Goal: Task Accomplishment & Management: Manage account settings

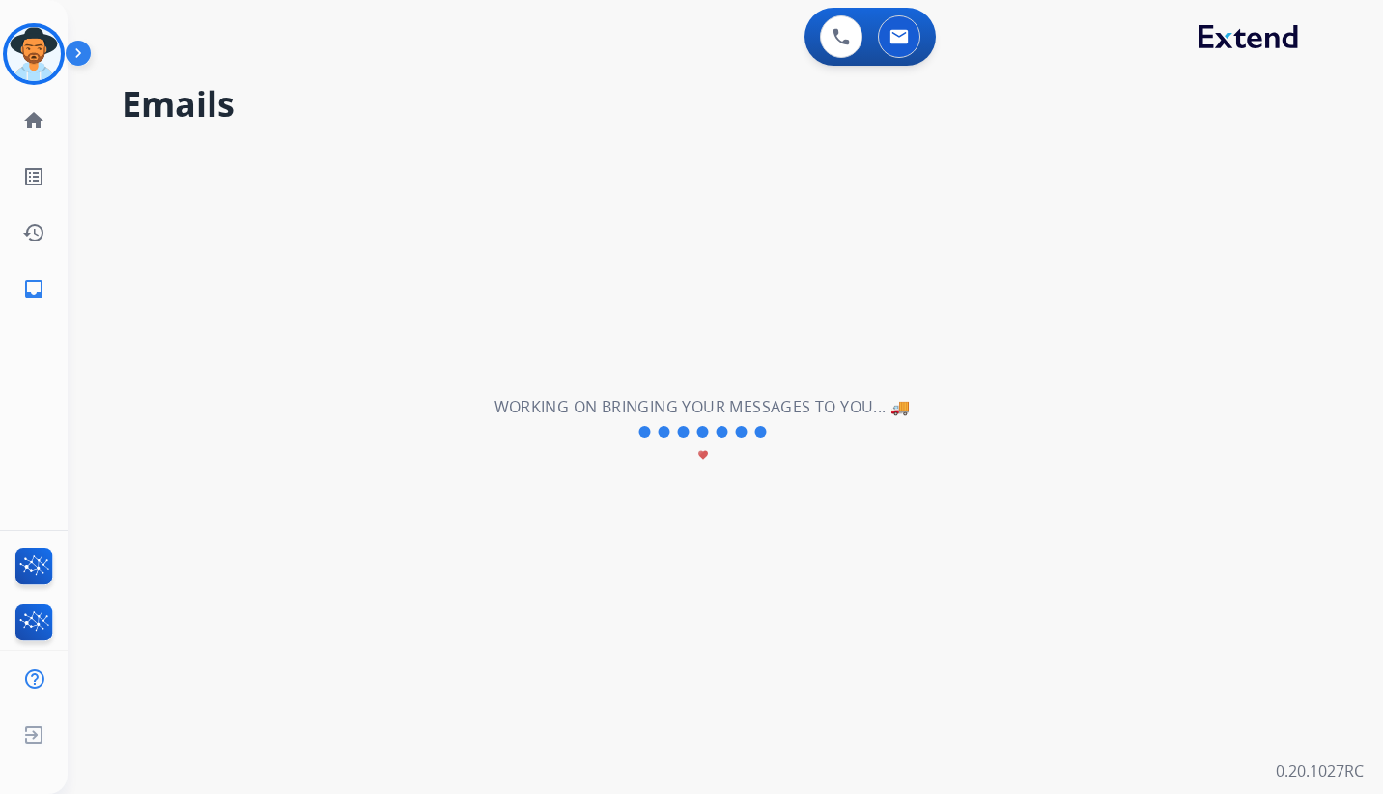
select select "**********"
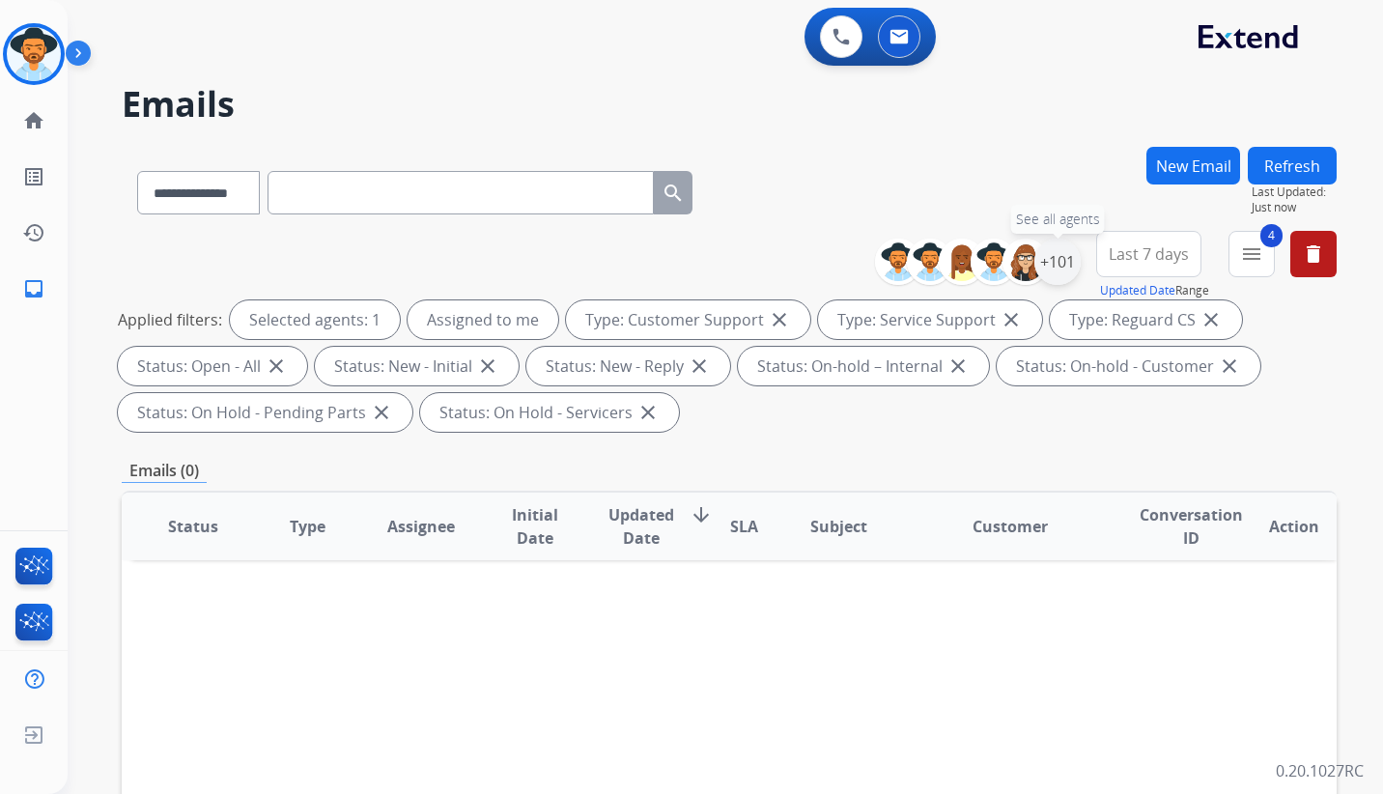
click at [1054, 267] on div "+101" at bounding box center [1057, 262] width 46 height 46
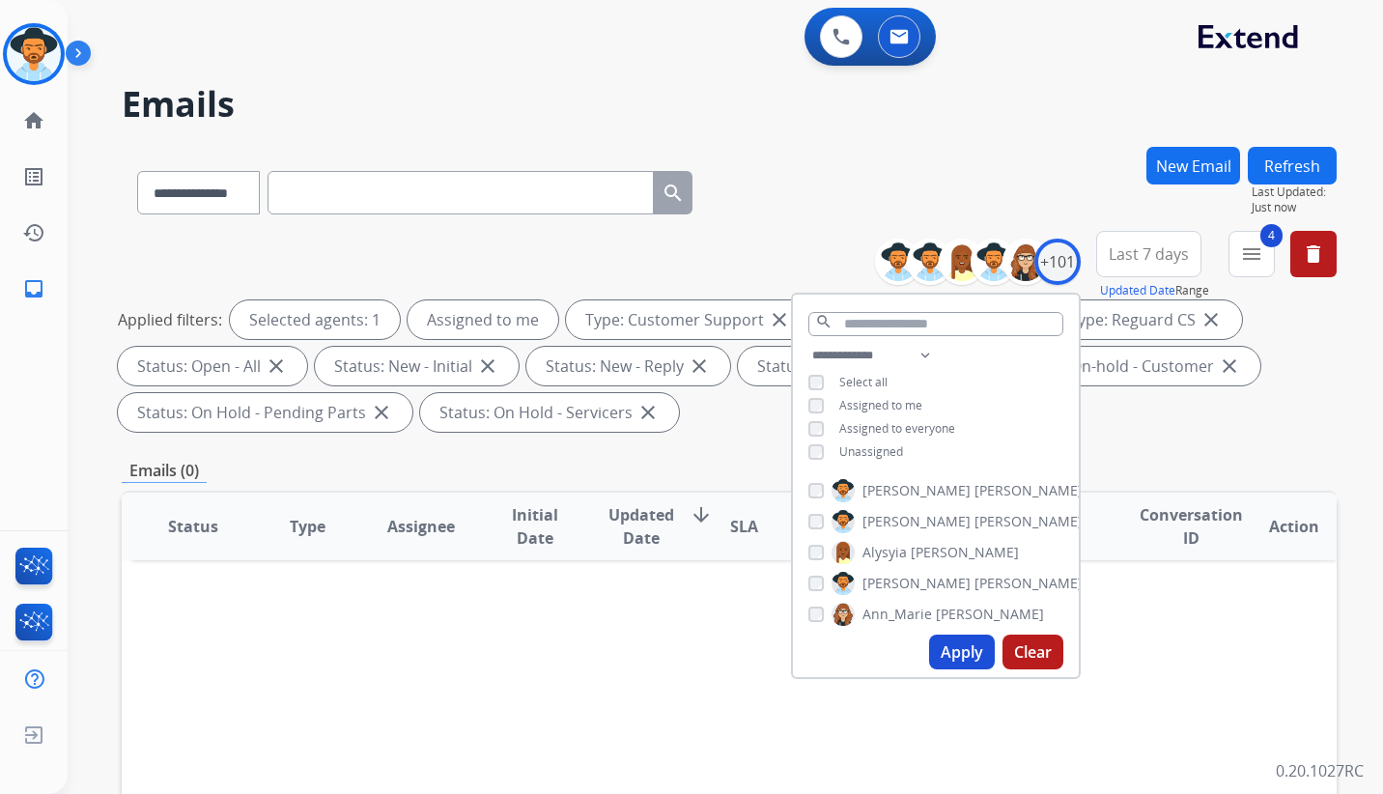
click at [943, 654] on button "Apply" at bounding box center [962, 651] width 66 height 35
click at [1225, 425] on div "Applied filters: Selected agents: 1 Assigned to me Type: Customer Support close…" at bounding box center [725, 365] width 1215 height 131
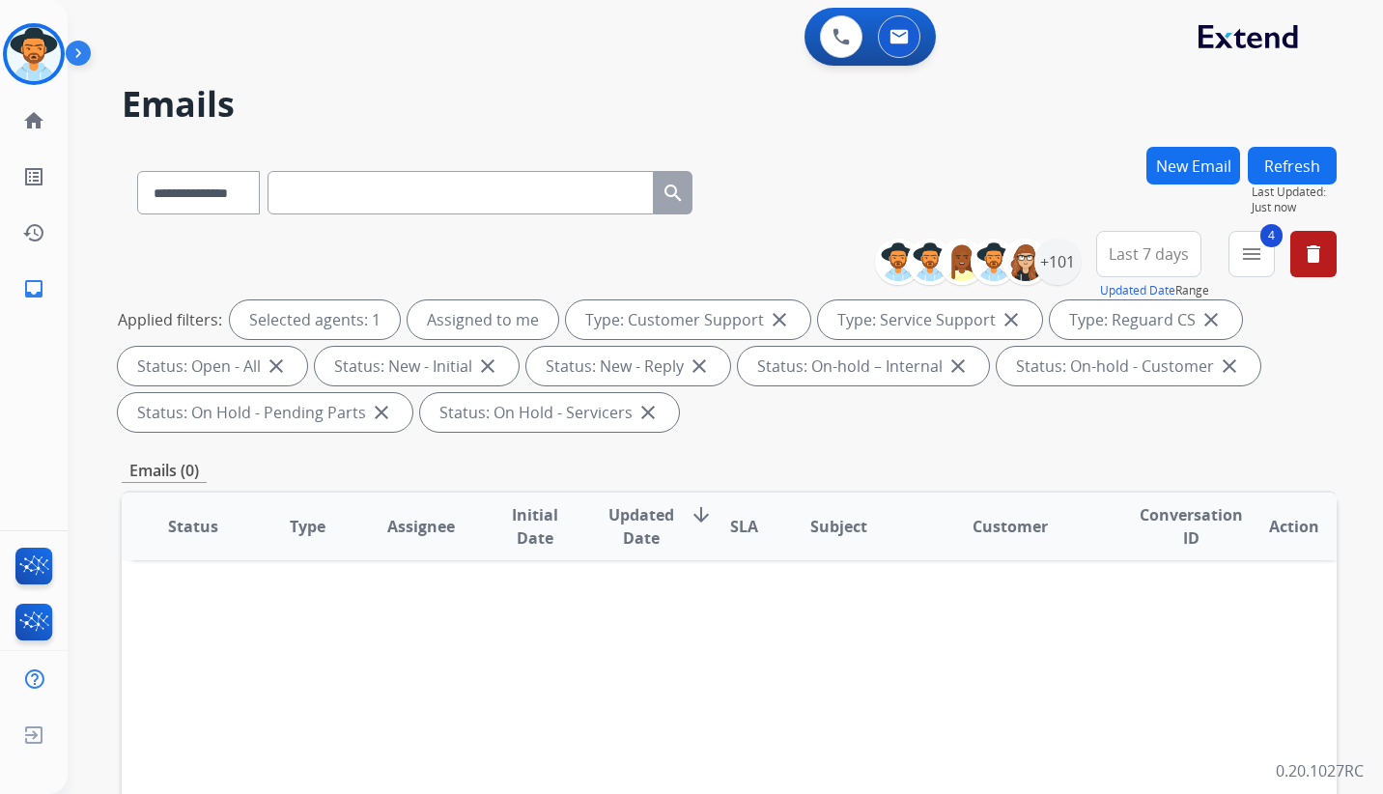
click at [529, 72] on div "**********" at bounding box center [702, 467] width 1269 height 794
click at [35, 63] on img at bounding box center [34, 54] width 54 height 54
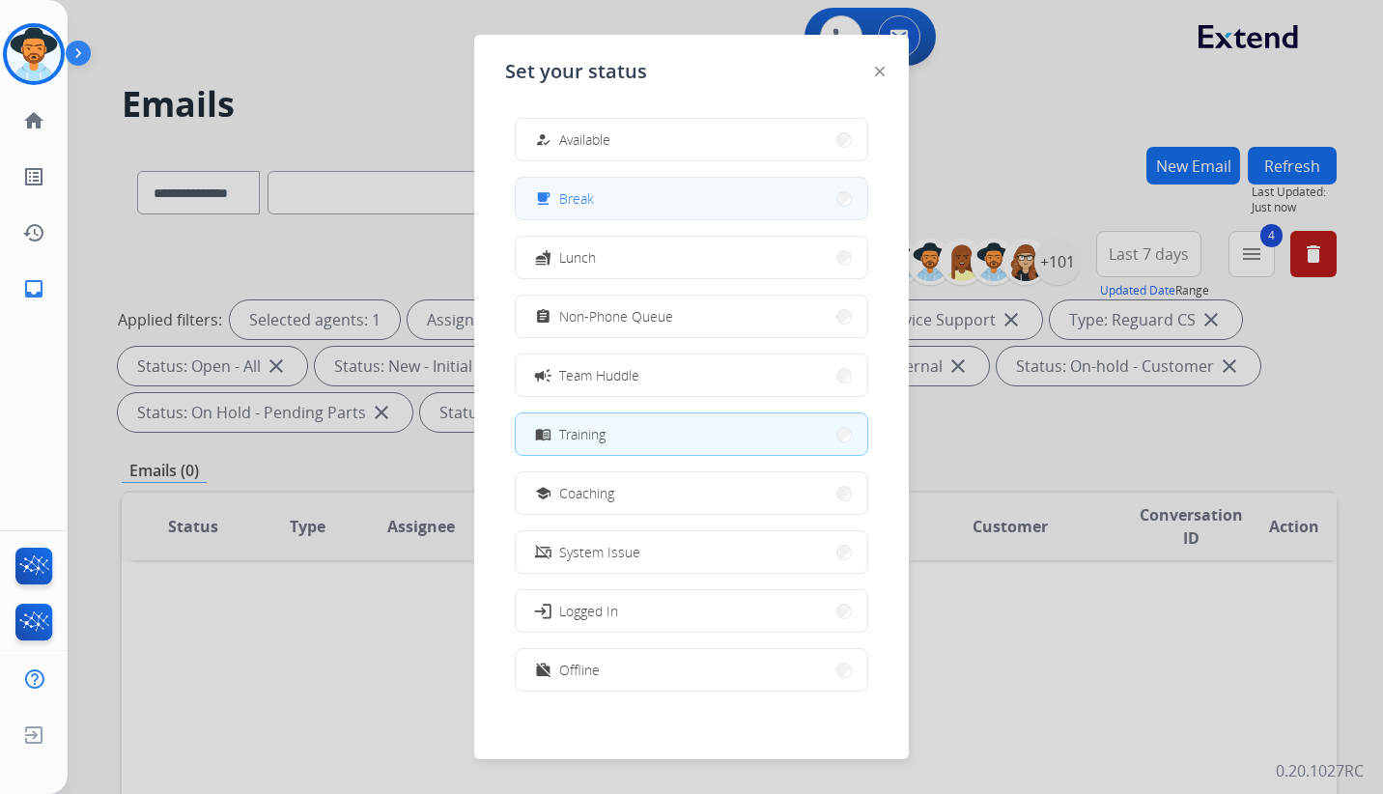
click at [634, 195] on button "free_breakfast Break" at bounding box center [691, 199] width 351 height 42
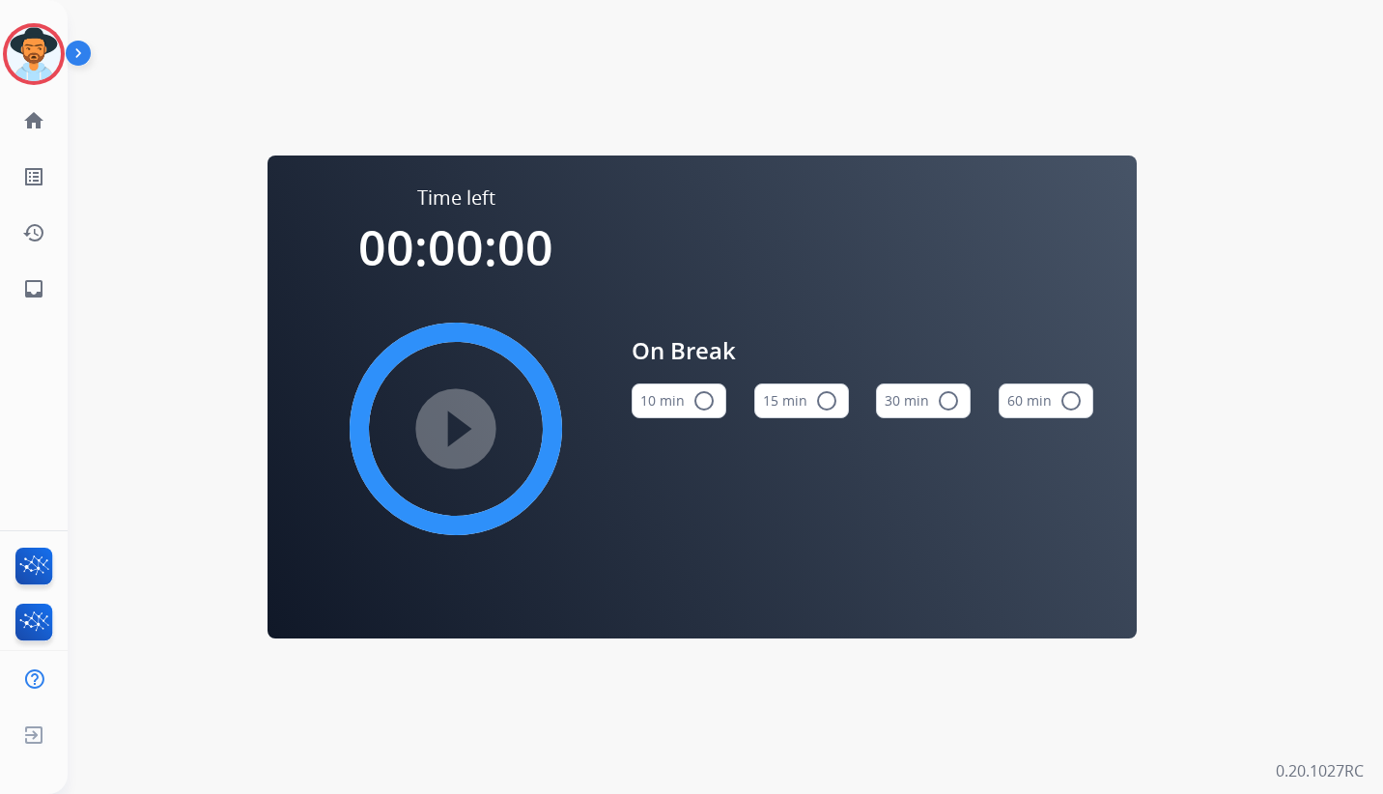
click at [799, 403] on button "15 min radio_button_unchecked" at bounding box center [801, 400] width 95 height 35
click at [37, 51] on img at bounding box center [34, 54] width 54 height 54
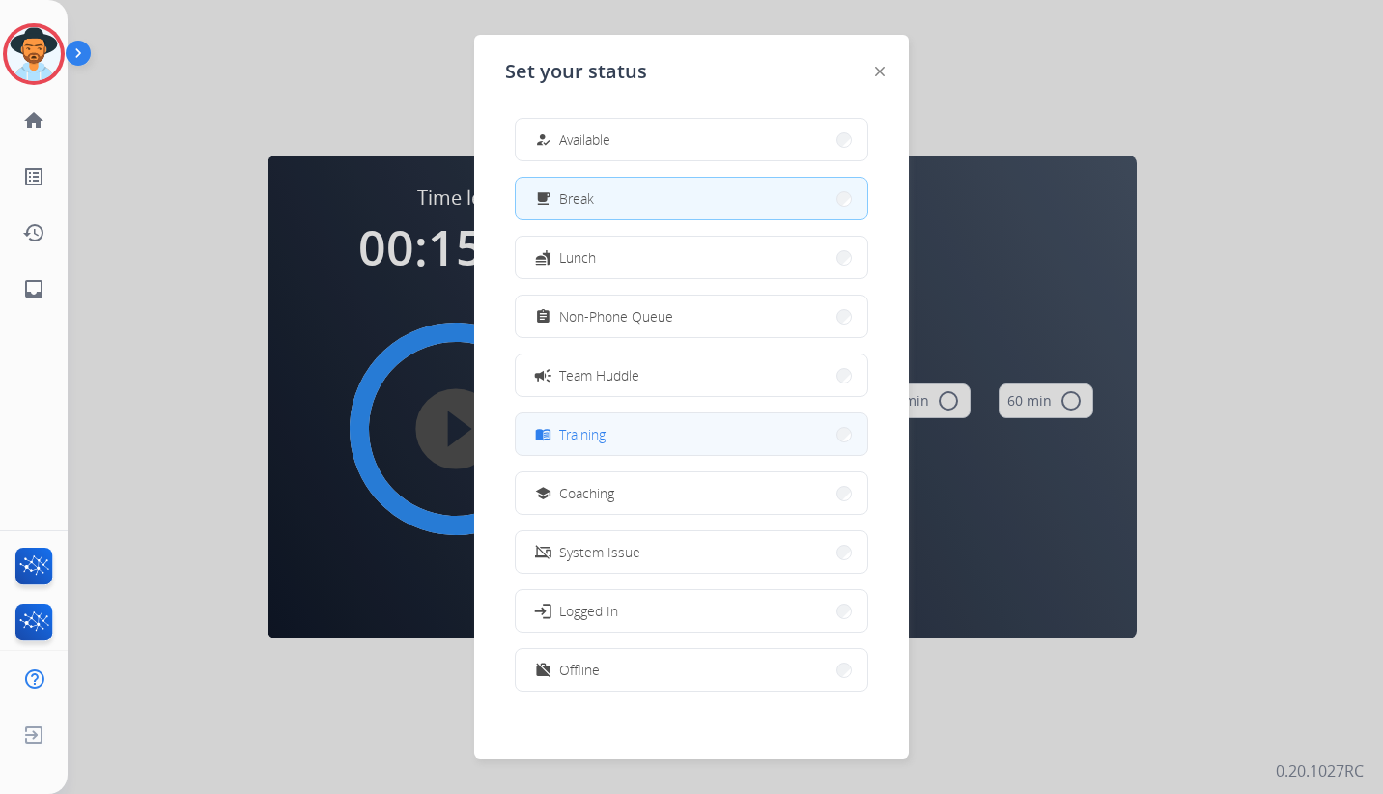
click at [666, 422] on button "menu_book Training" at bounding box center [691, 434] width 351 height 42
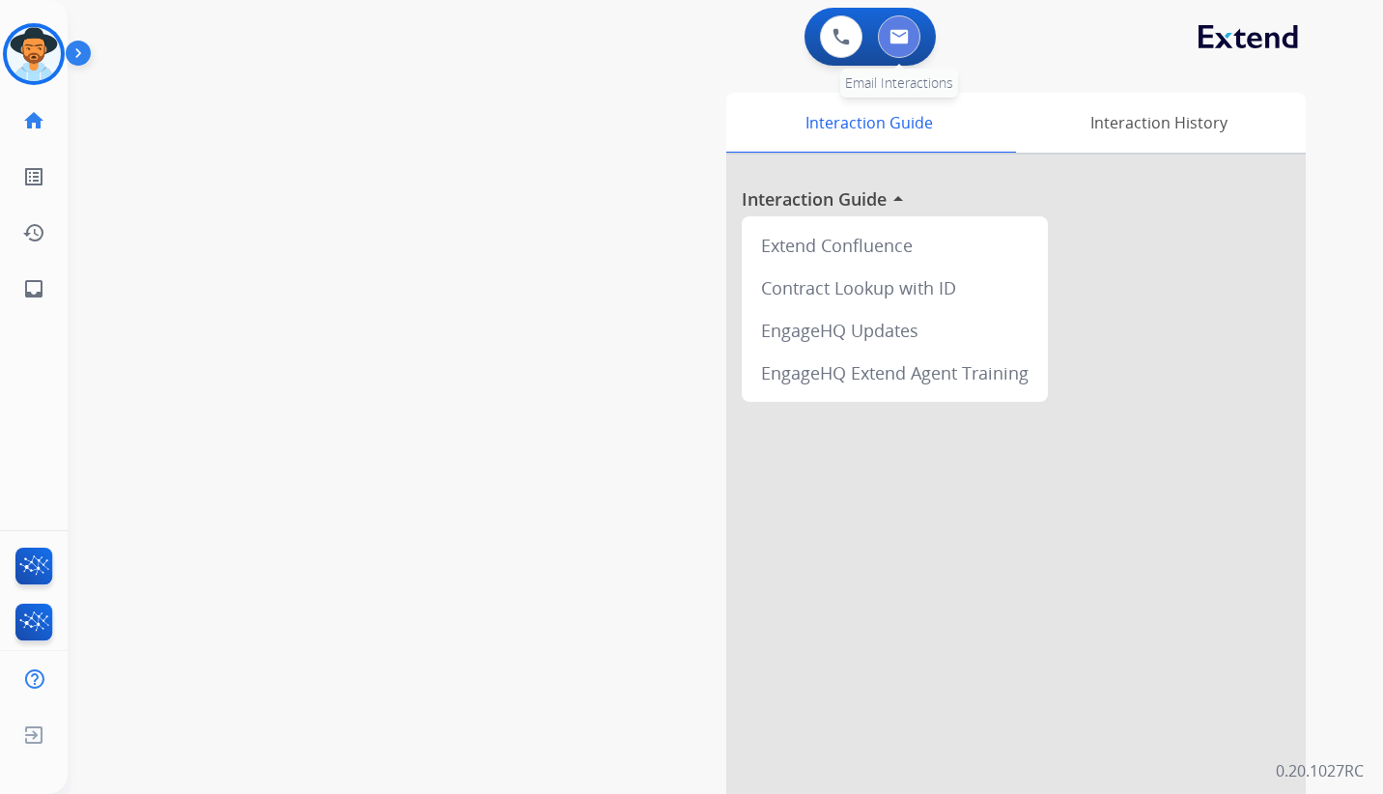
click at [896, 40] on img at bounding box center [898, 36] width 19 height 15
select select "**********"
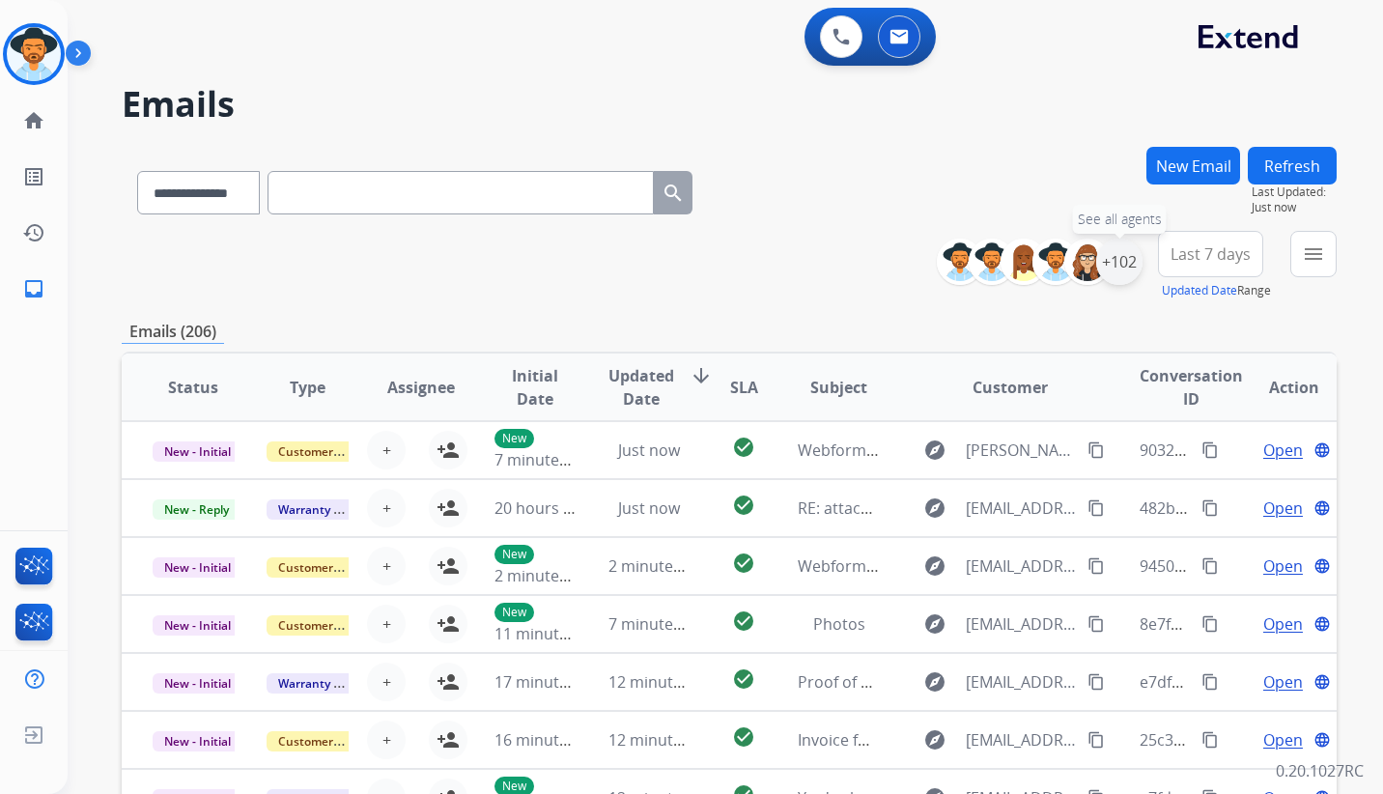
click at [1127, 251] on div "+102" at bounding box center [1119, 262] width 46 height 46
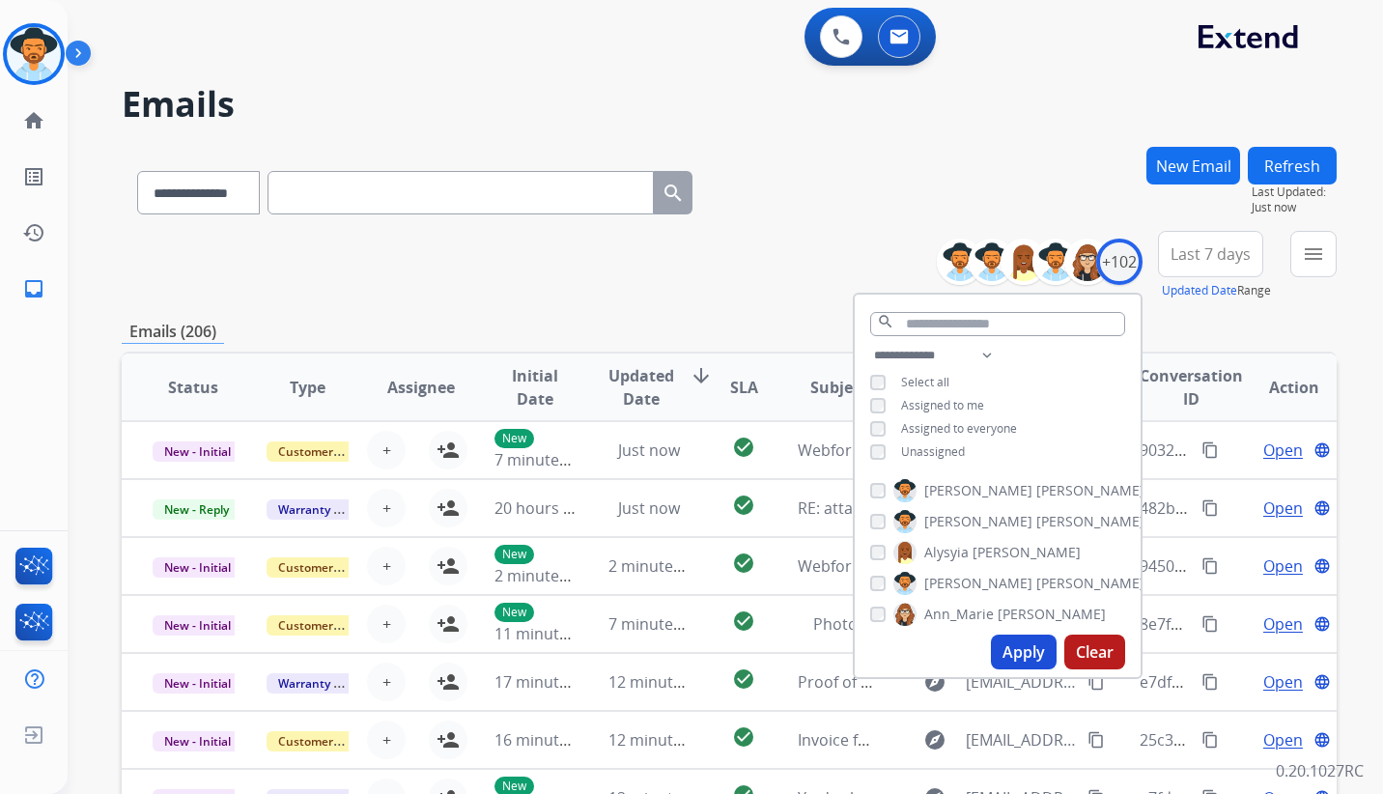
click at [1022, 654] on button "Apply" at bounding box center [1024, 651] width 66 height 35
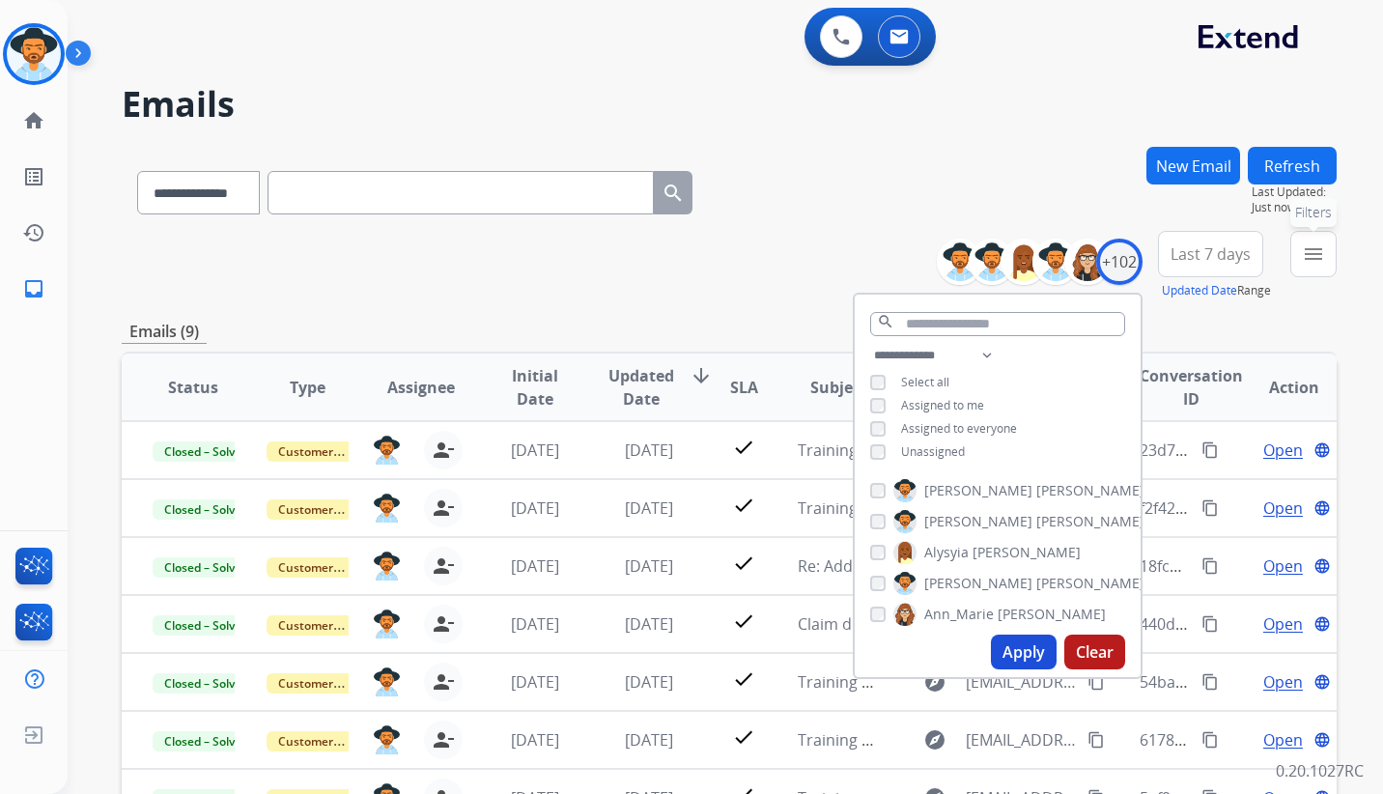
click at [1308, 257] on mat-icon "menu" at bounding box center [1313, 253] width 23 height 23
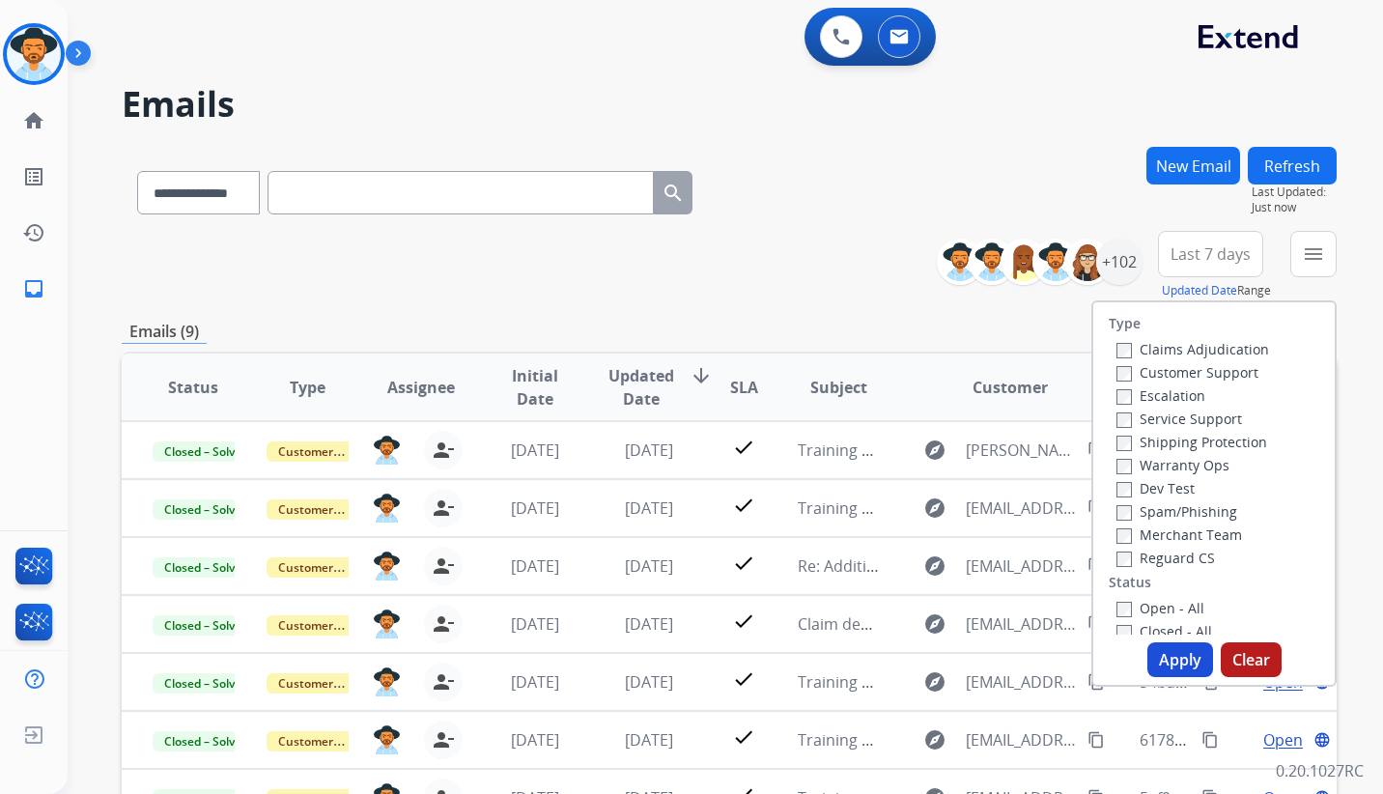
click at [1116, 365] on label "Customer Support" at bounding box center [1187, 372] width 142 height 18
click at [1195, 667] on button "Apply" at bounding box center [1180, 659] width 66 height 35
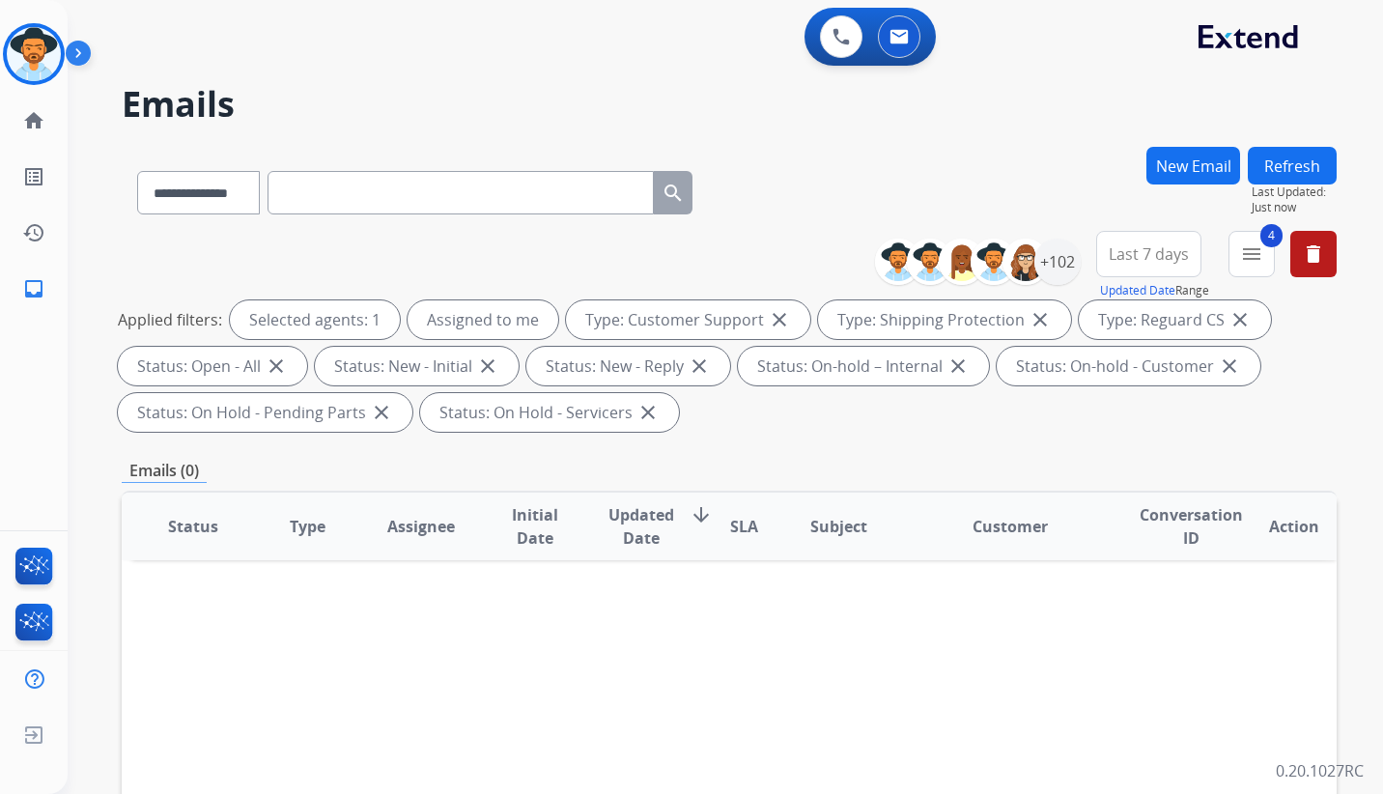
click at [1261, 412] on div "Applied filters: Selected agents: 1 Assigned to me Type: Customer Support close…" at bounding box center [725, 365] width 1215 height 131
